Goal: Information Seeking & Learning: Find specific fact

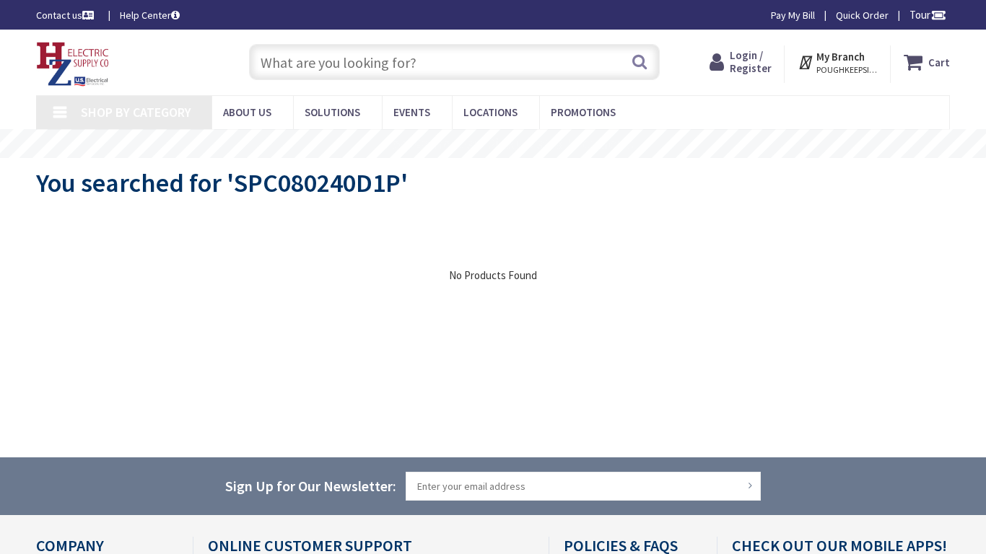
type input "[PERSON_NAME] Ct, [GEOGRAPHIC_DATA], [GEOGRAPHIC_DATA]"
